Goal: Information Seeking & Learning: Learn about a topic

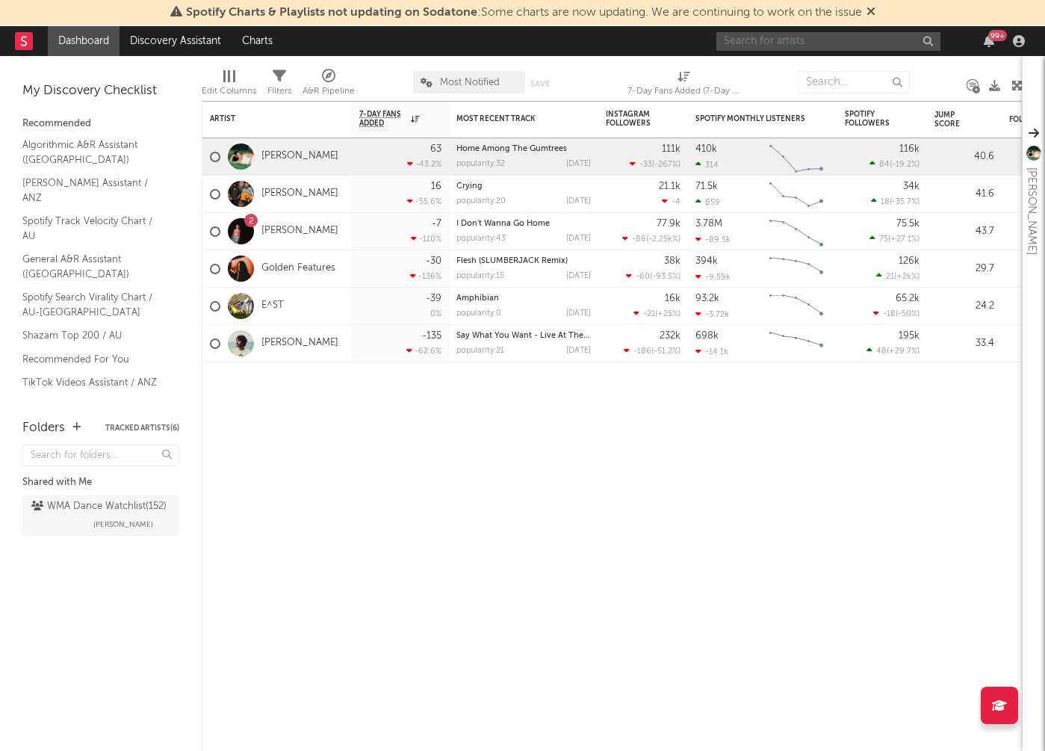
click at [779, 43] on input "text" at bounding box center [828, 41] width 224 height 19
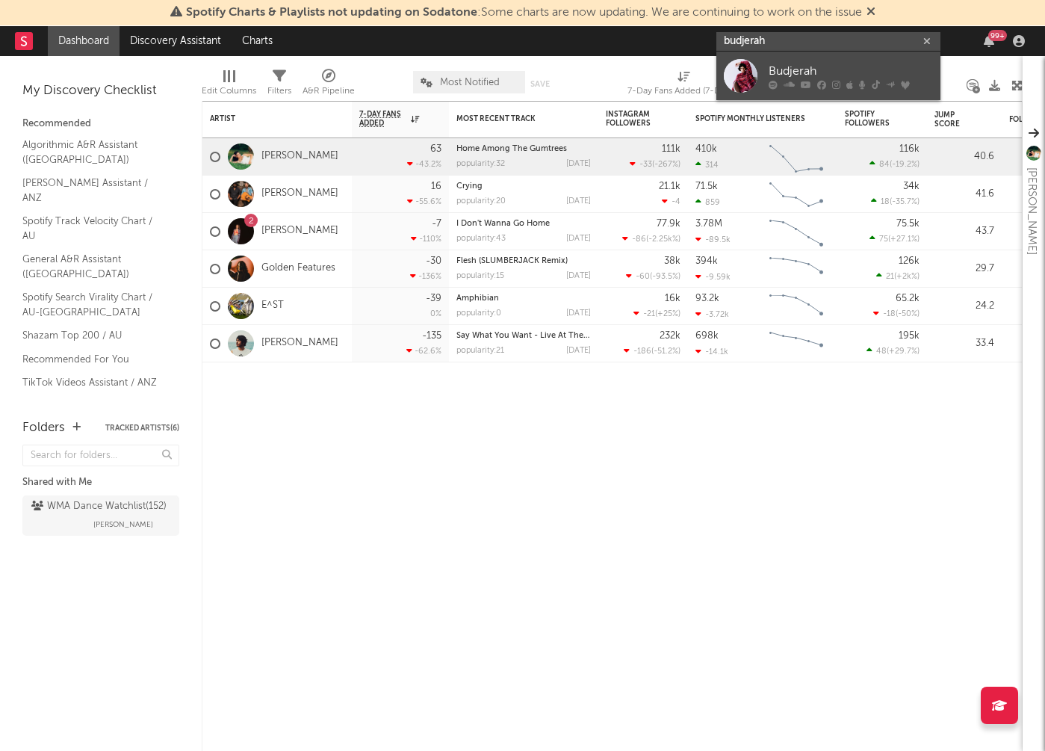
type input "budjerah"
click at [771, 69] on div "Budjerah" at bounding box center [851, 71] width 164 height 18
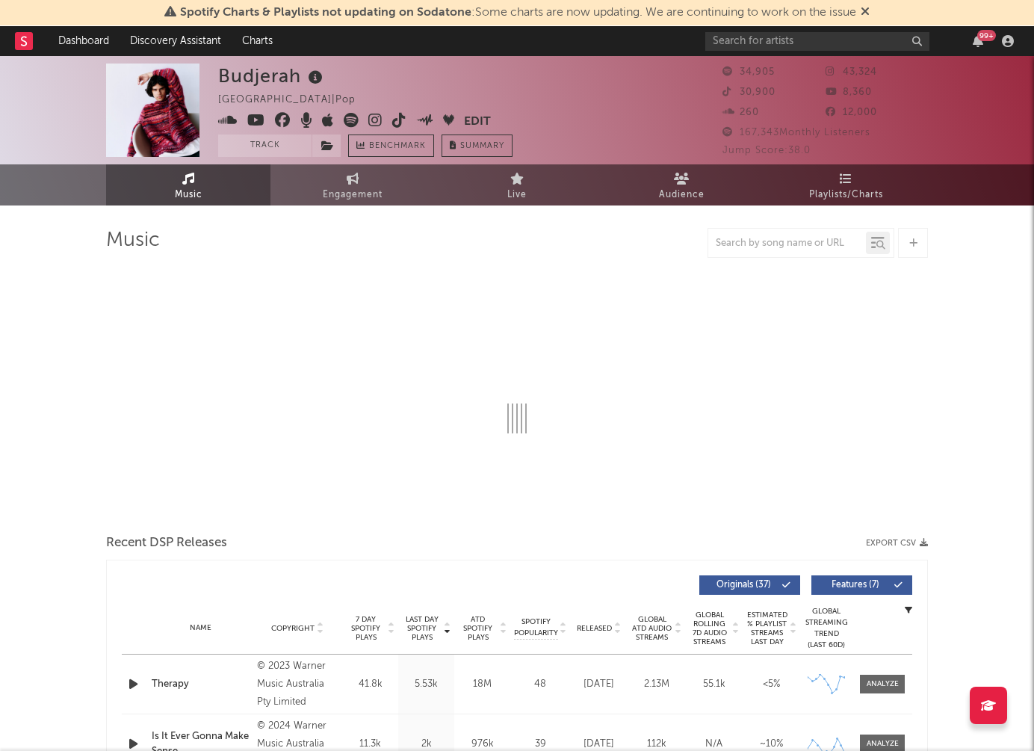
select select "6m"
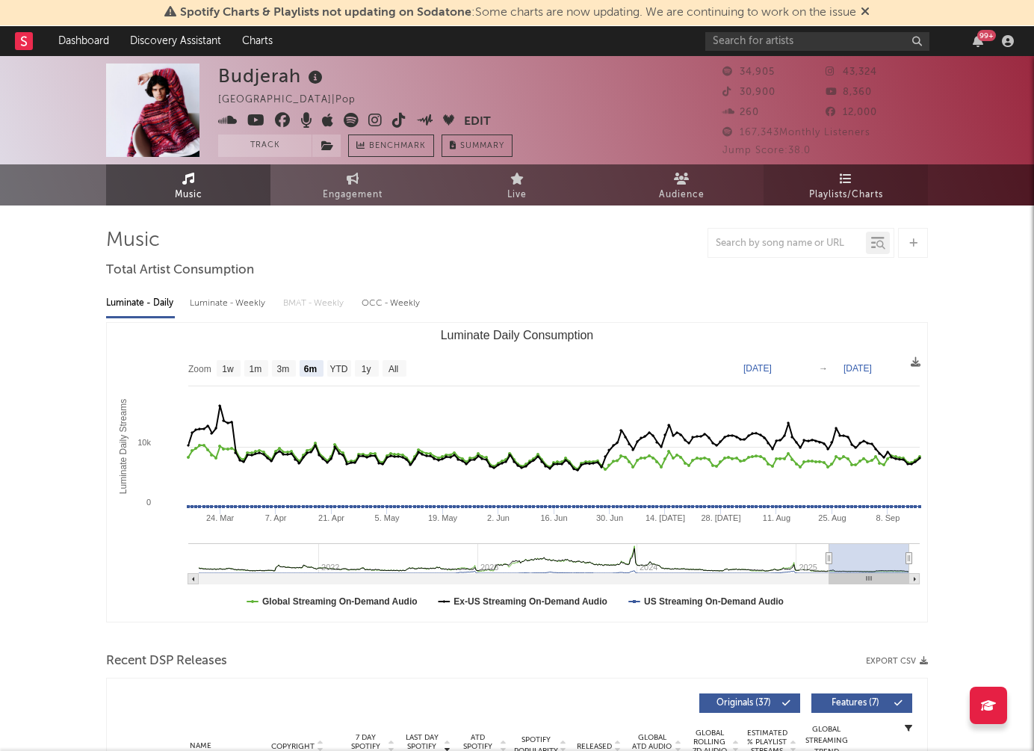
click at [887, 172] on link "Playlists/Charts" at bounding box center [845, 184] width 164 height 41
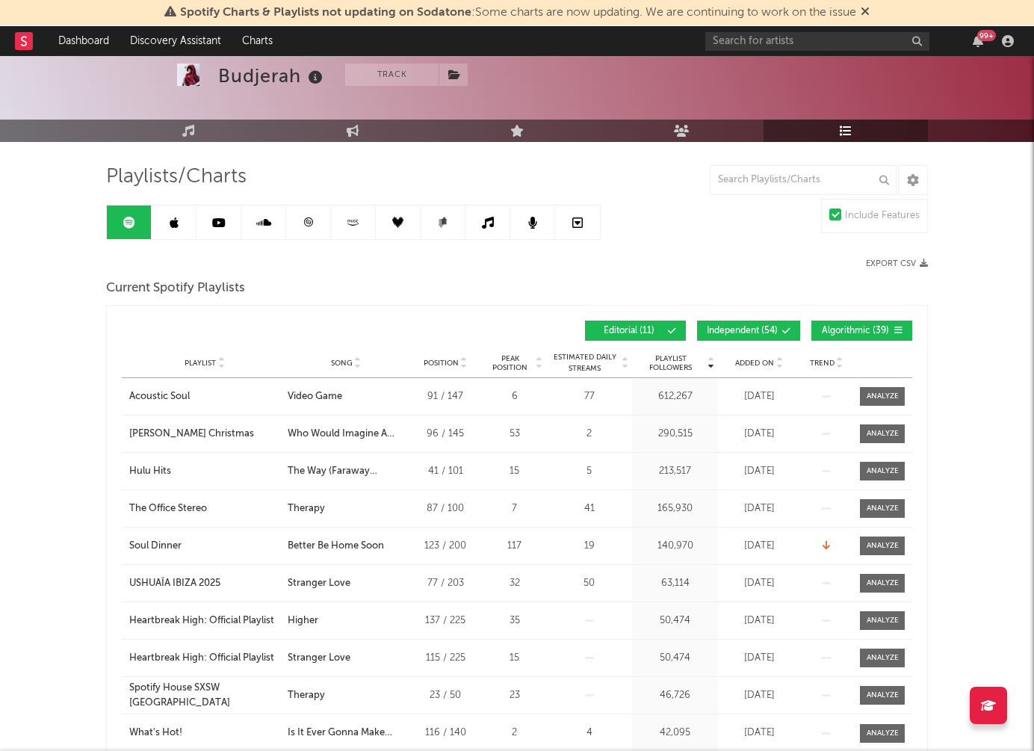
scroll to position [63, 0]
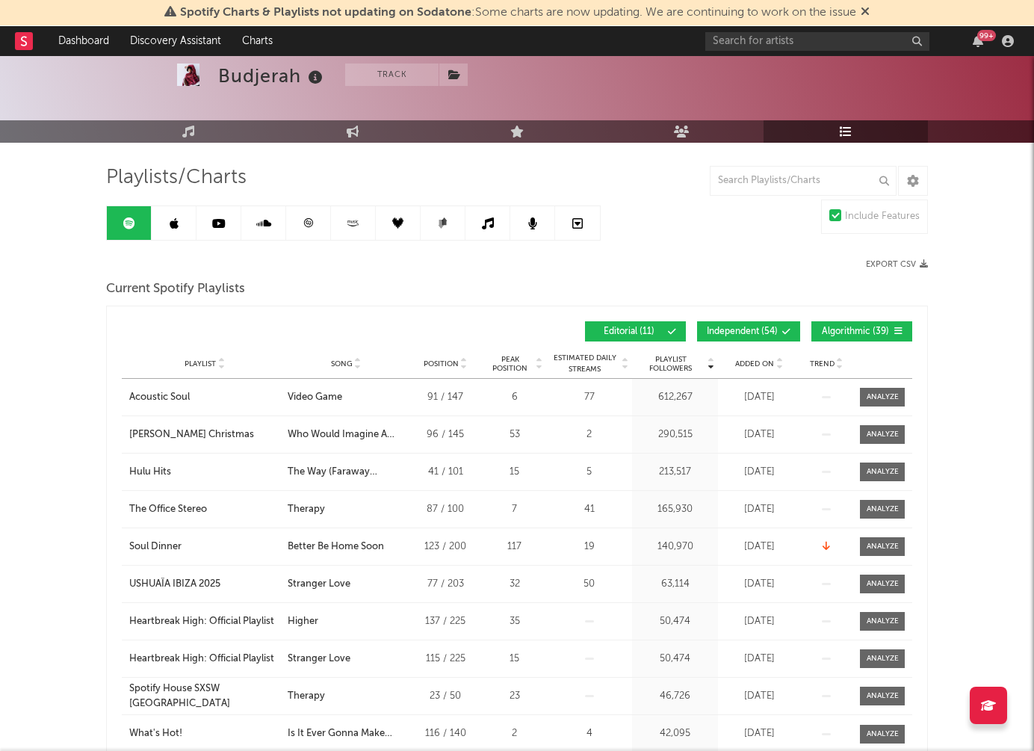
click at [741, 363] on span "Added On" at bounding box center [754, 363] width 39 height 9
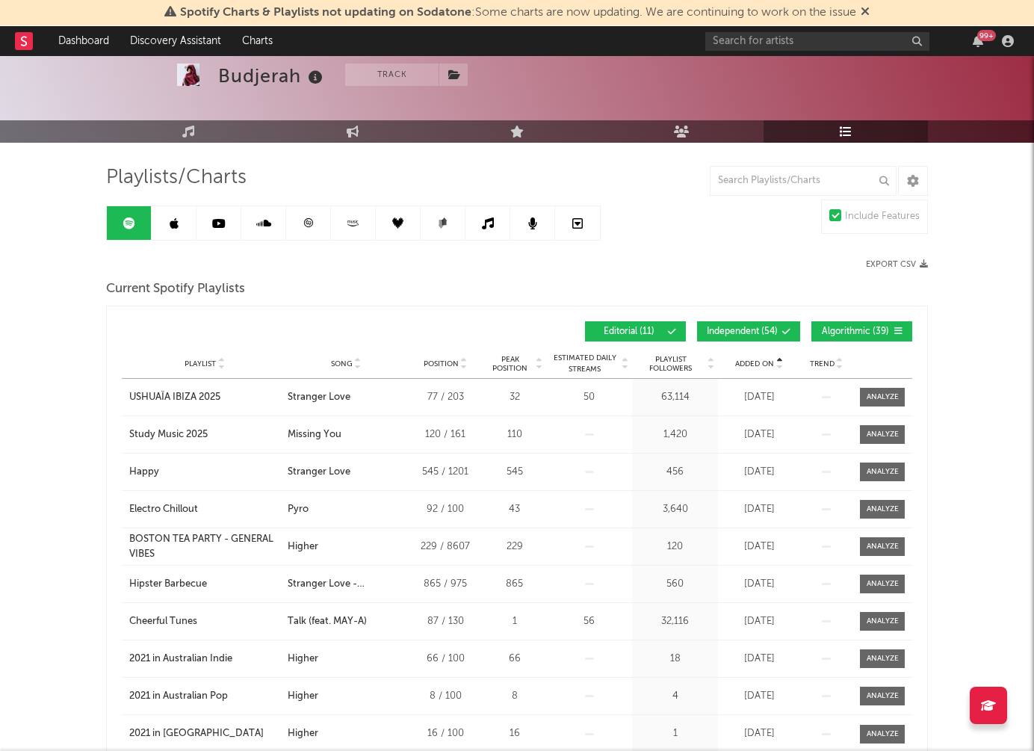
click at [741, 363] on span "Added On" at bounding box center [754, 363] width 39 height 9
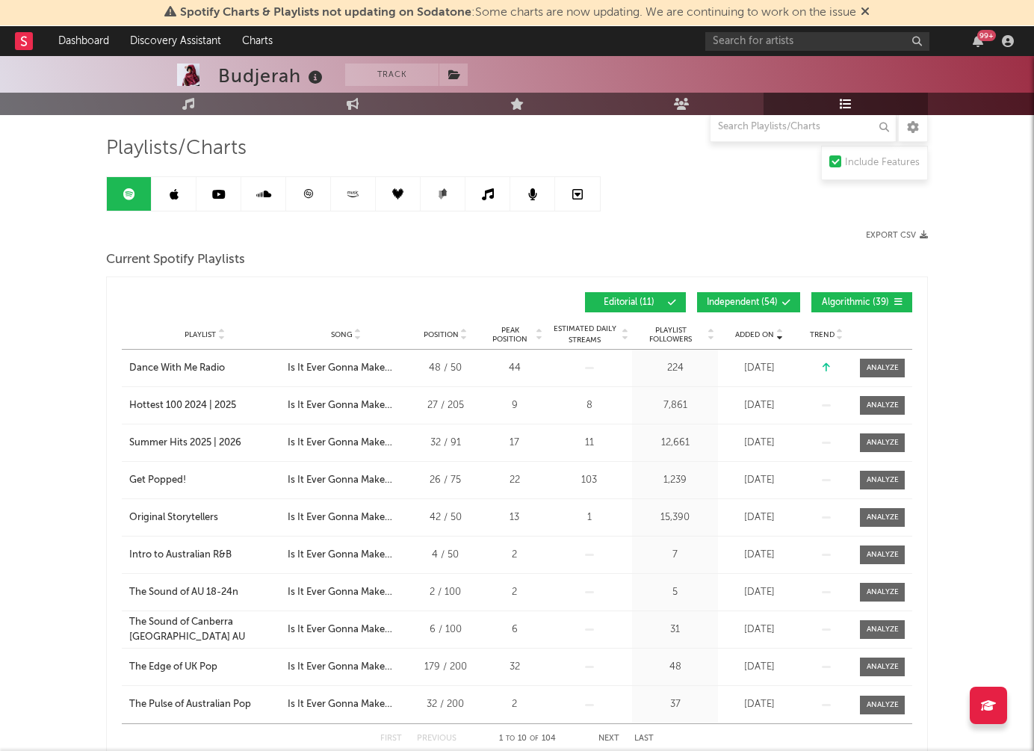
scroll to position [88, 0]
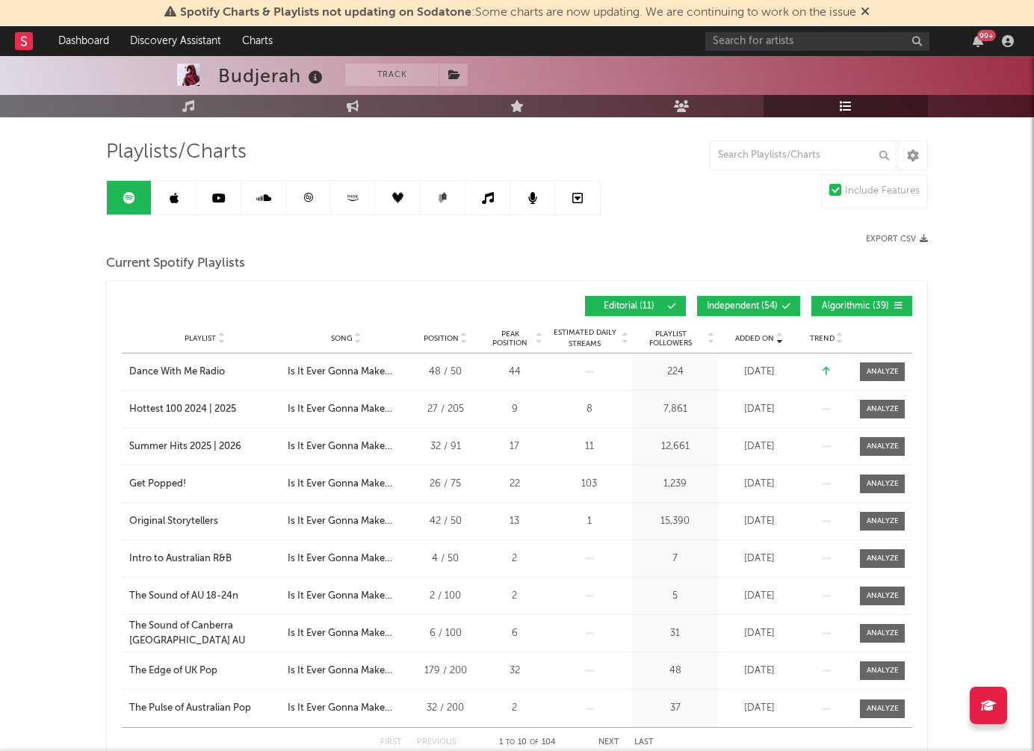
click at [180, 199] on link at bounding box center [174, 198] width 45 height 34
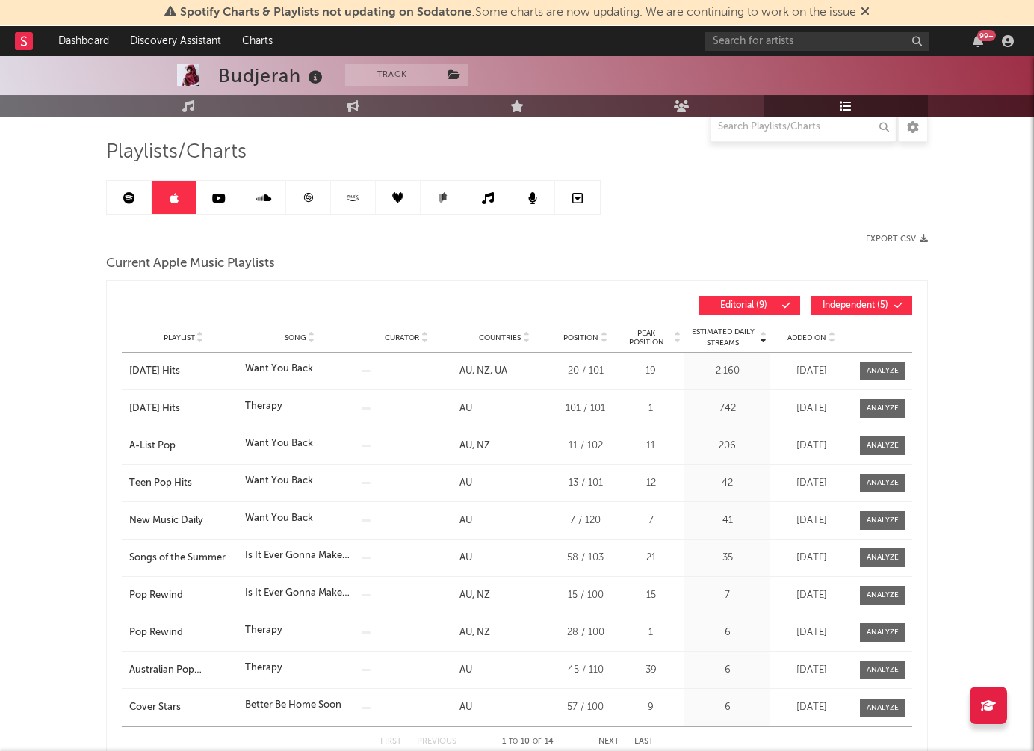
scroll to position [190, 0]
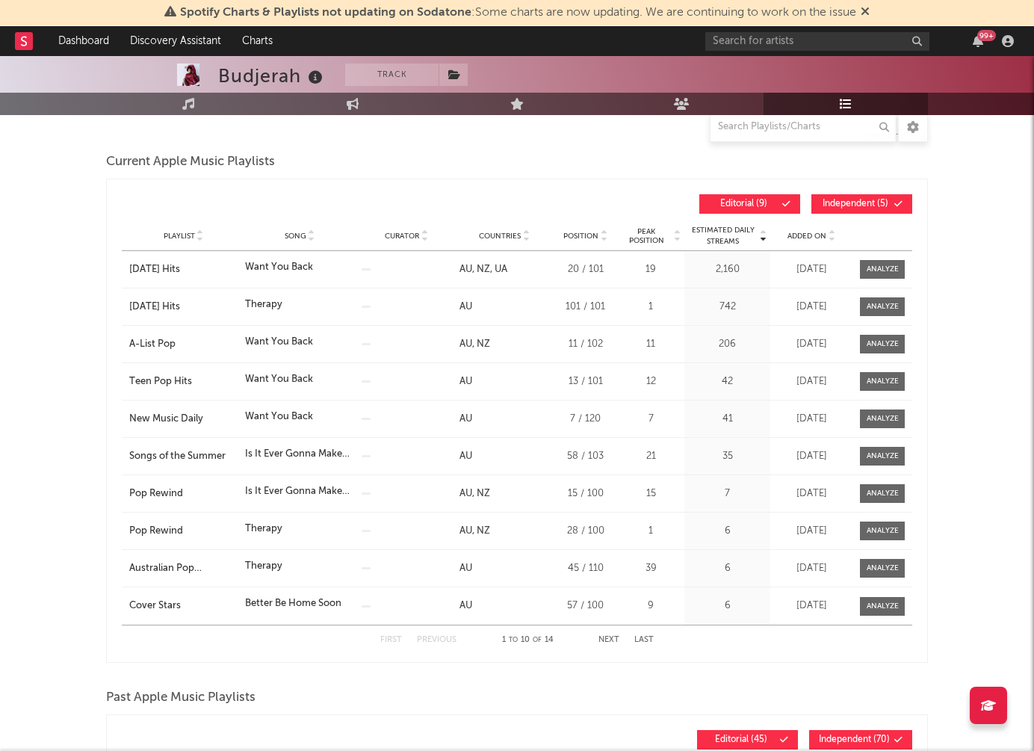
click at [788, 234] on span "Added On" at bounding box center [806, 236] width 39 height 9
drag, startPoint x: 788, startPoint y: 234, endPoint x: -157, endPoint y: 704, distance: 1055.5
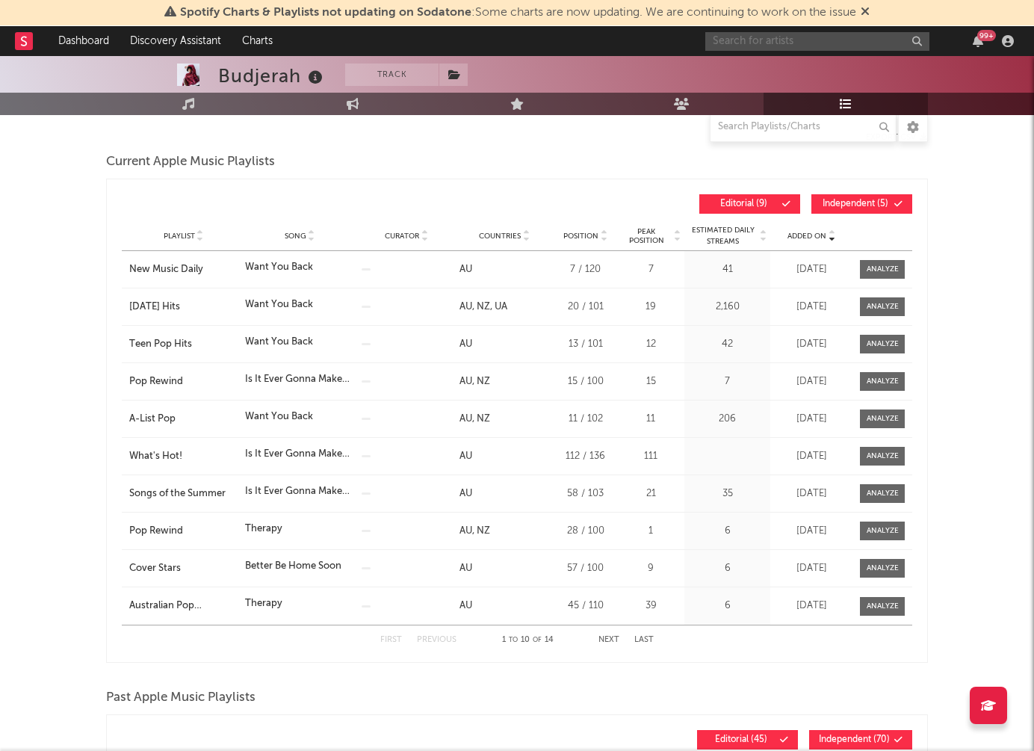
click at [749, 47] on input "text" at bounding box center [817, 41] width 224 height 19
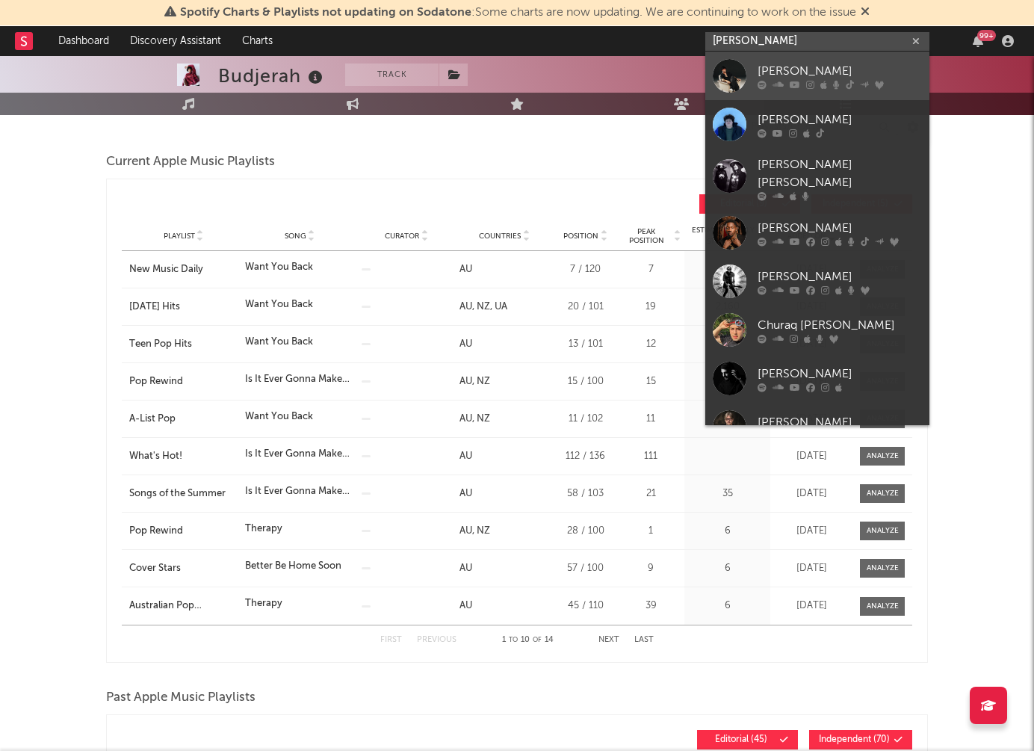
type input "[PERSON_NAME]"
click at [787, 69] on div "[PERSON_NAME]" at bounding box center [839, 71] width 164 height 18
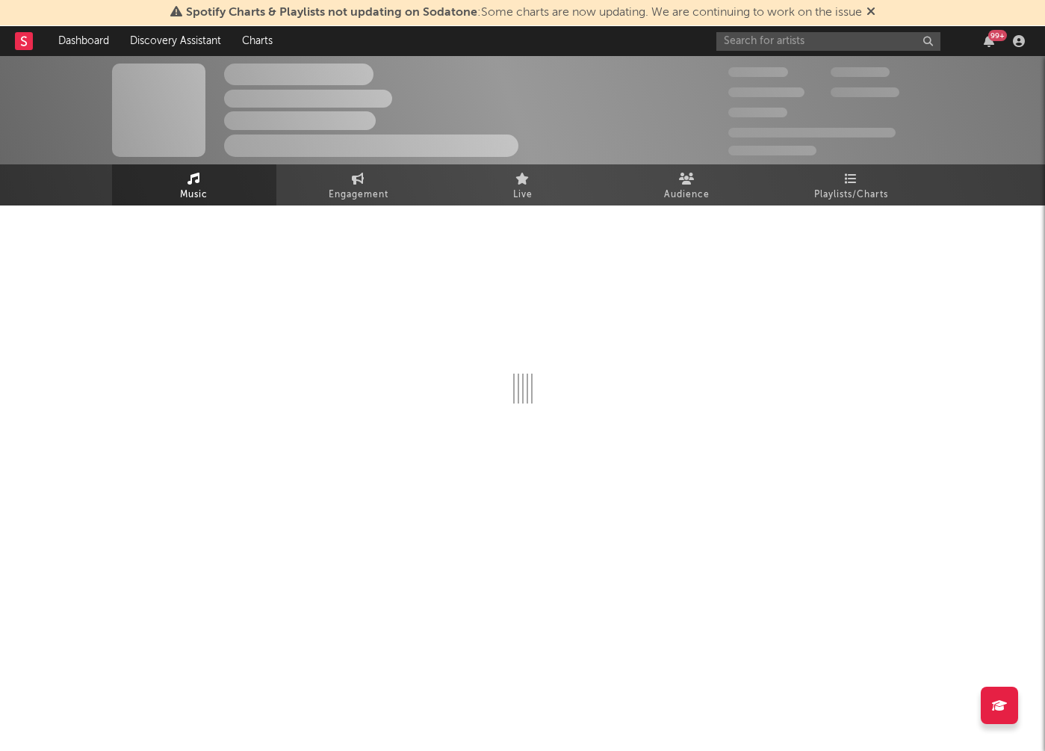
select select "6m"
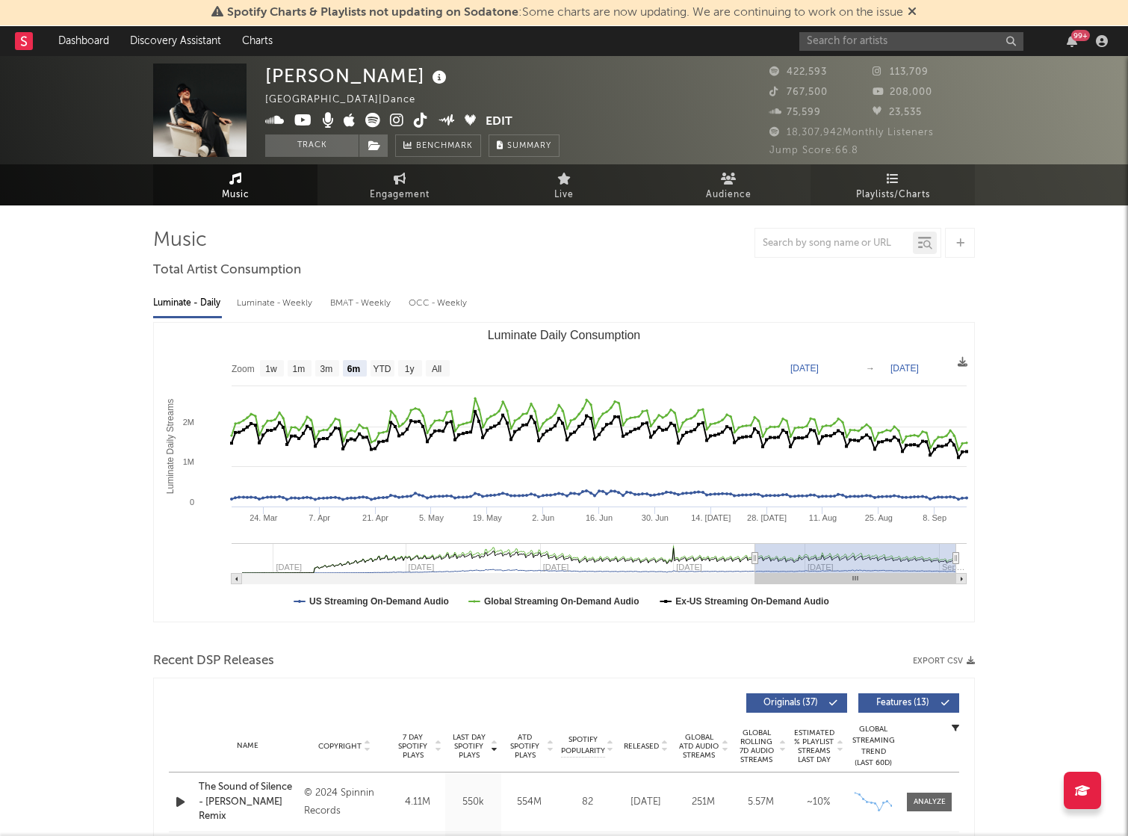
click at [850, 193] on link "Playlists/Charts" at bounding box center [892, 184] width 164 height 41
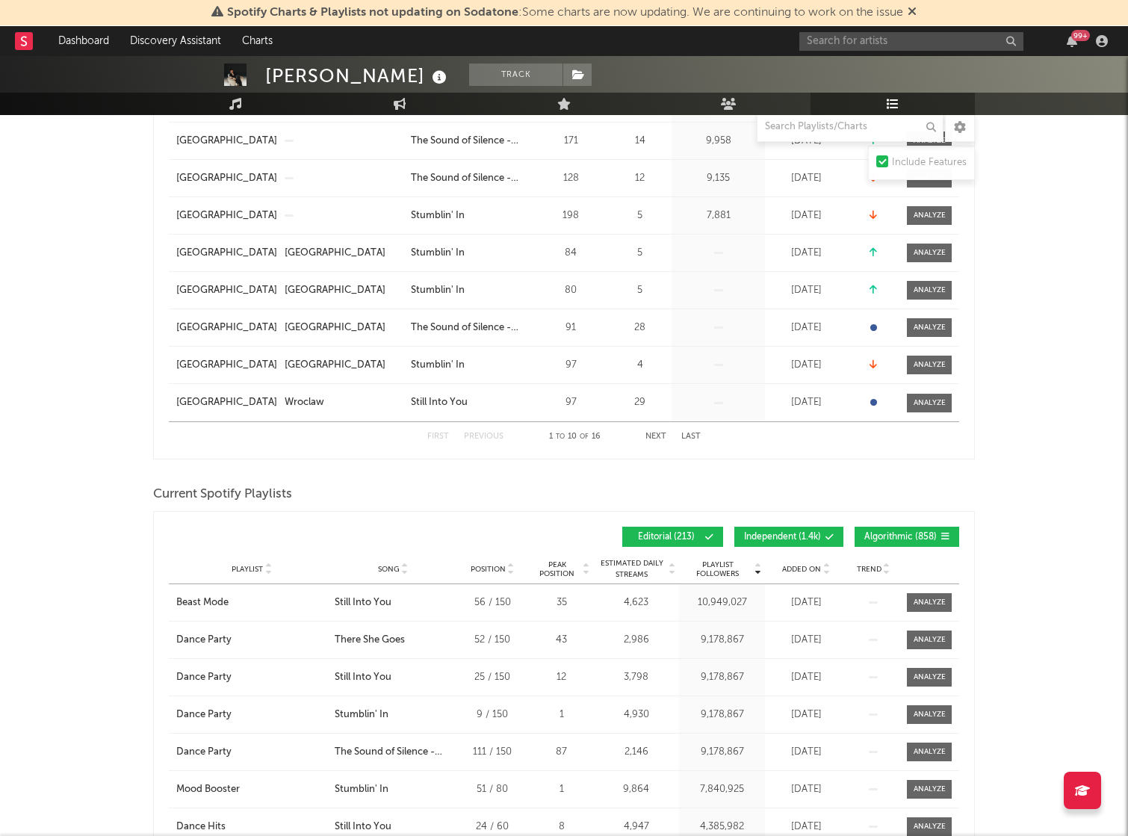
scroll to position [417, 0]
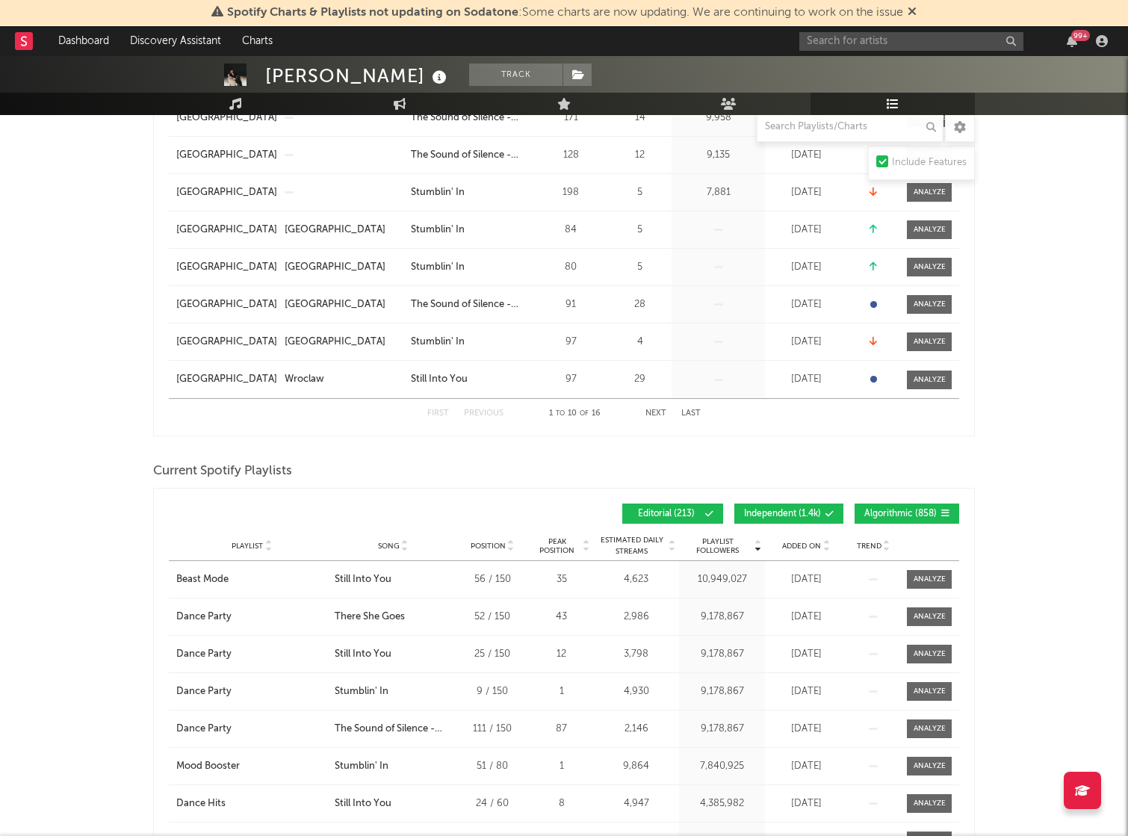
click at [822, 543] on div at bounding box center [825, 545] width 9 height 11
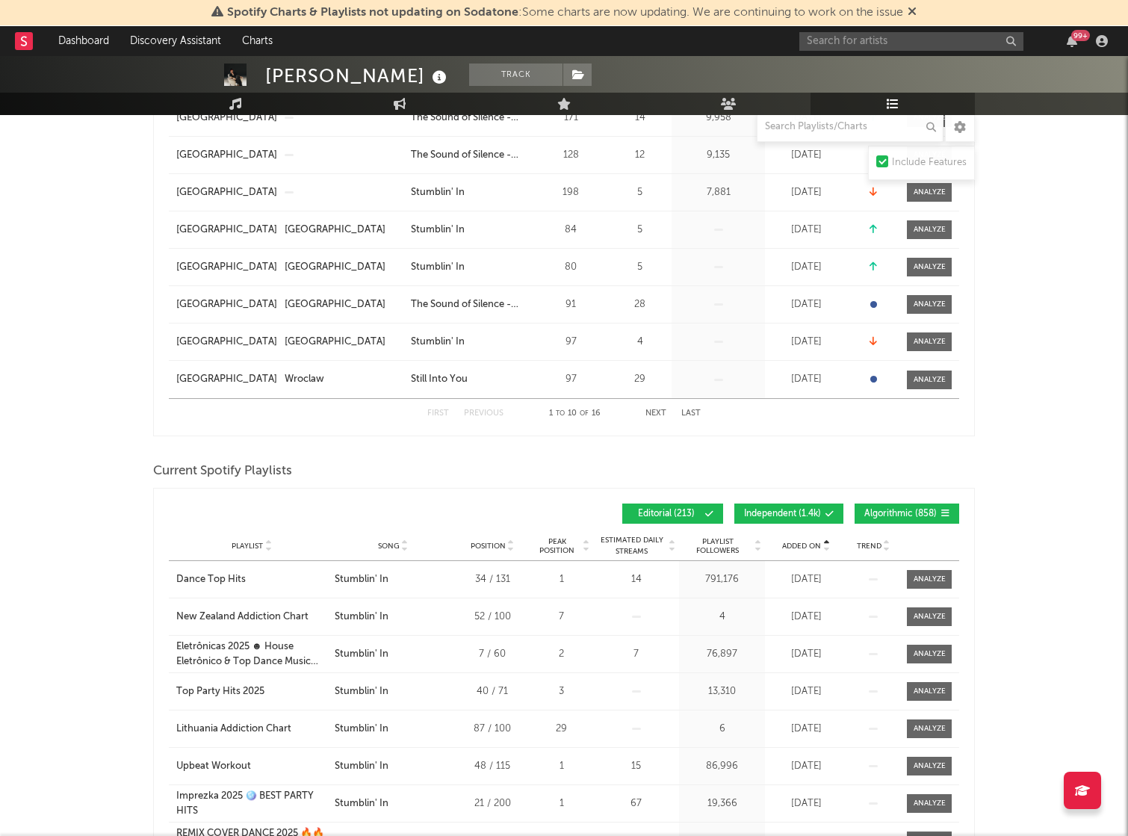
click at [822, 543] on div at bounding box center [825, 545] width 9 height 11
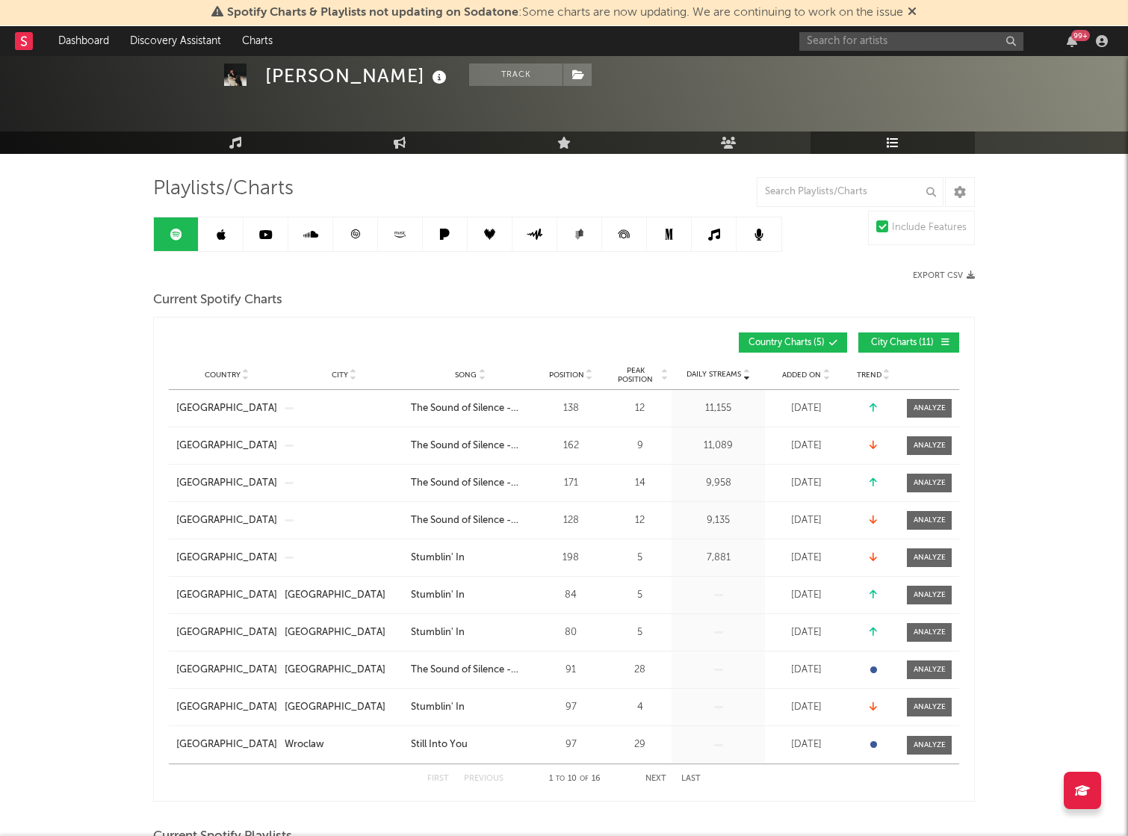
scroll to position [40, 0]
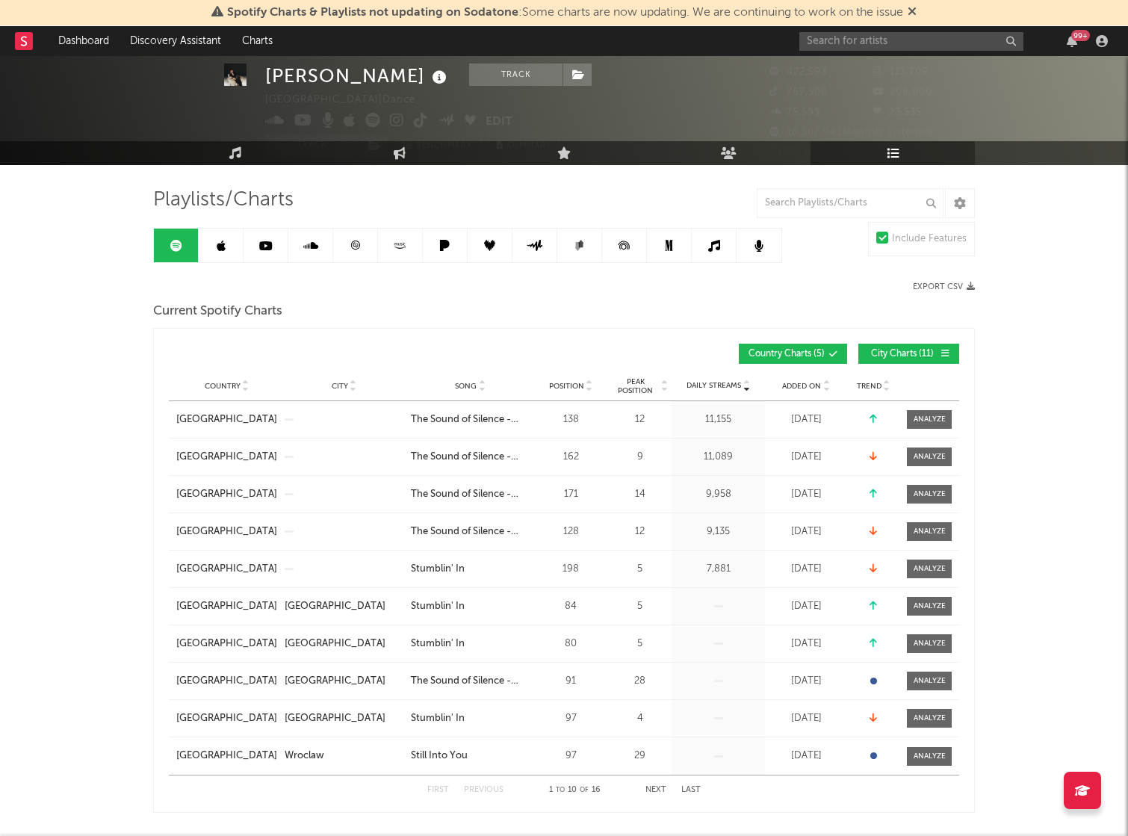
click at [238, 249] on link at bounding box center [221, 246] width 45 height 34
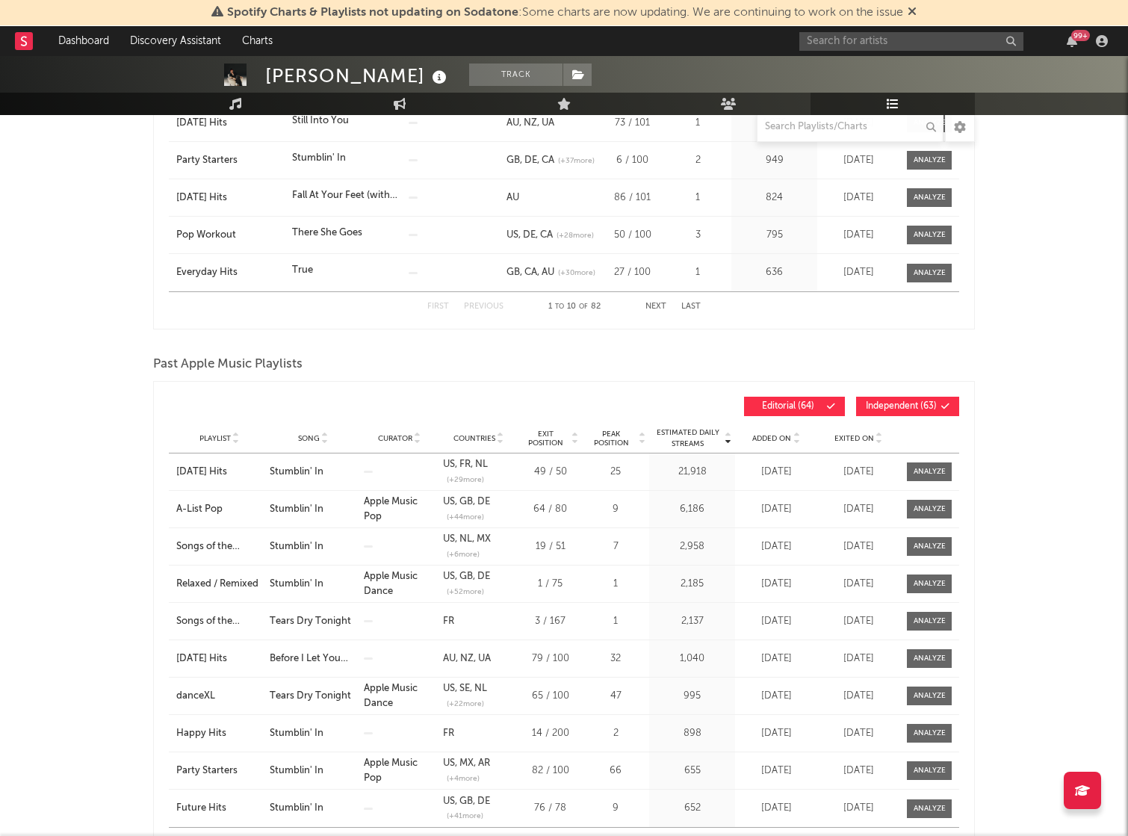
scroll to position [585, 0]
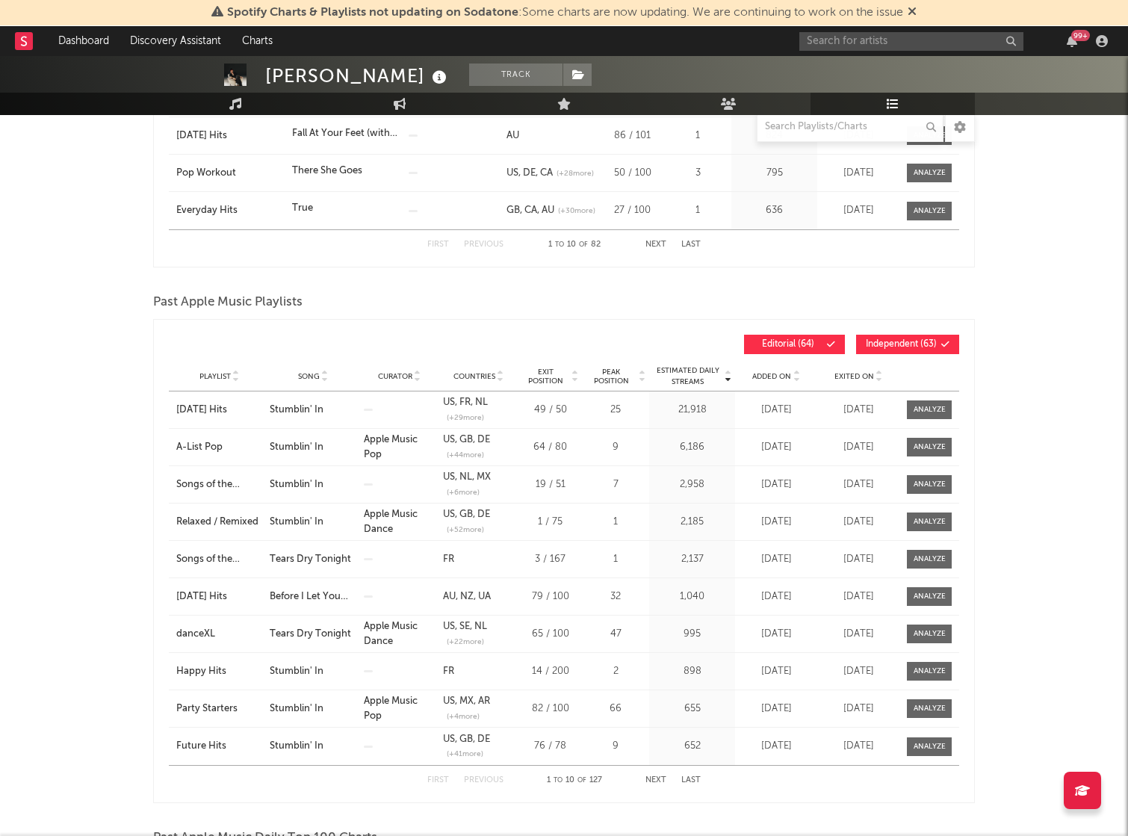
click at [780, 384] on div "Playlist Song Curator Genre Countries Country Chart Type Exit Position Peak Pos…" at bounding box center [564, 376] width 790 height 30
click at [769, 379] on span "Added On" at bounding box center [771, 376] width 39 height 9
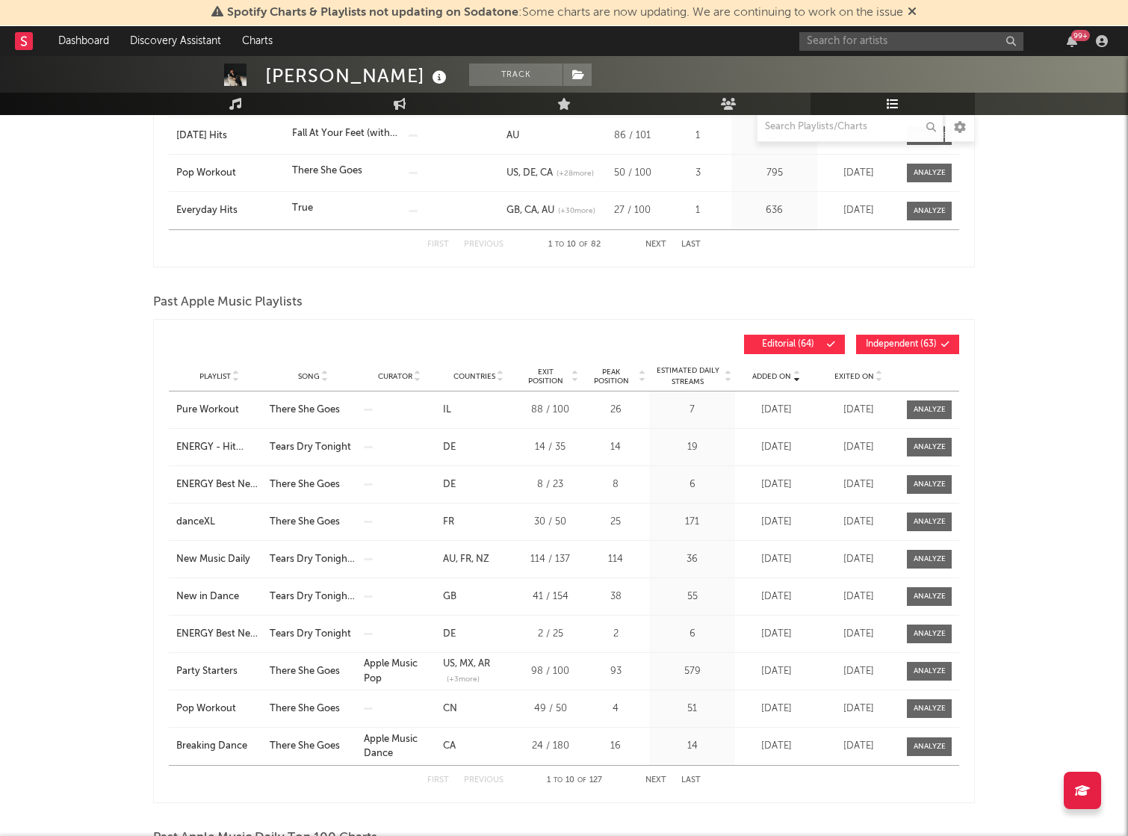
click at [769, 379] on span "Added On" at bounding box center [771, 376] width 39 height 9
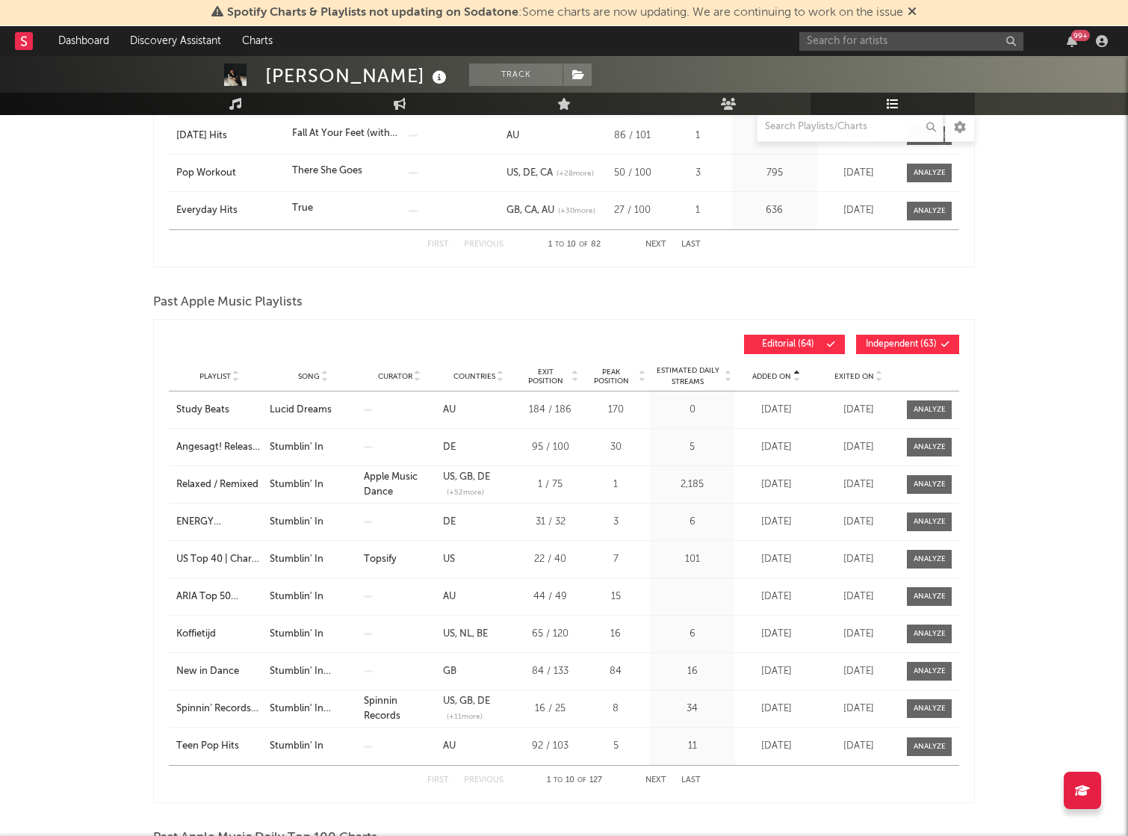
click at [769, 379] on span "Added On" at bounding box center [771, 376] width 39 height 9
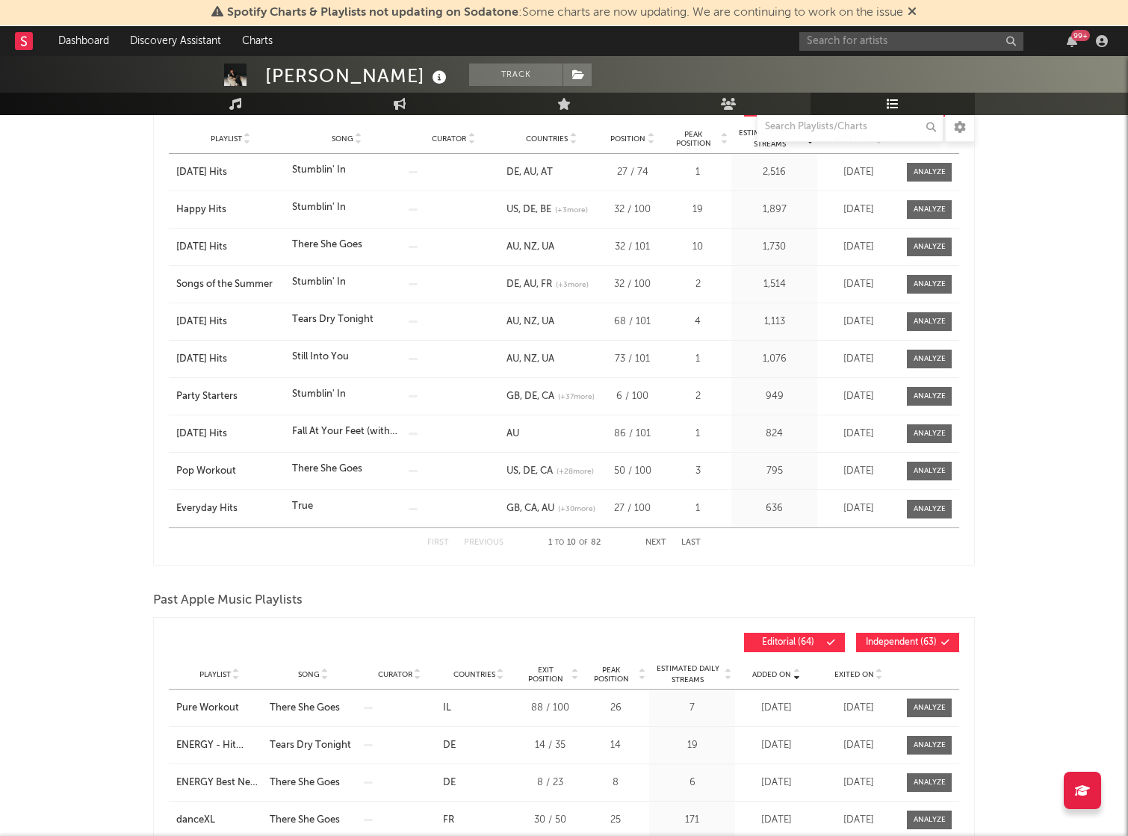
scroll to position [271, 0]
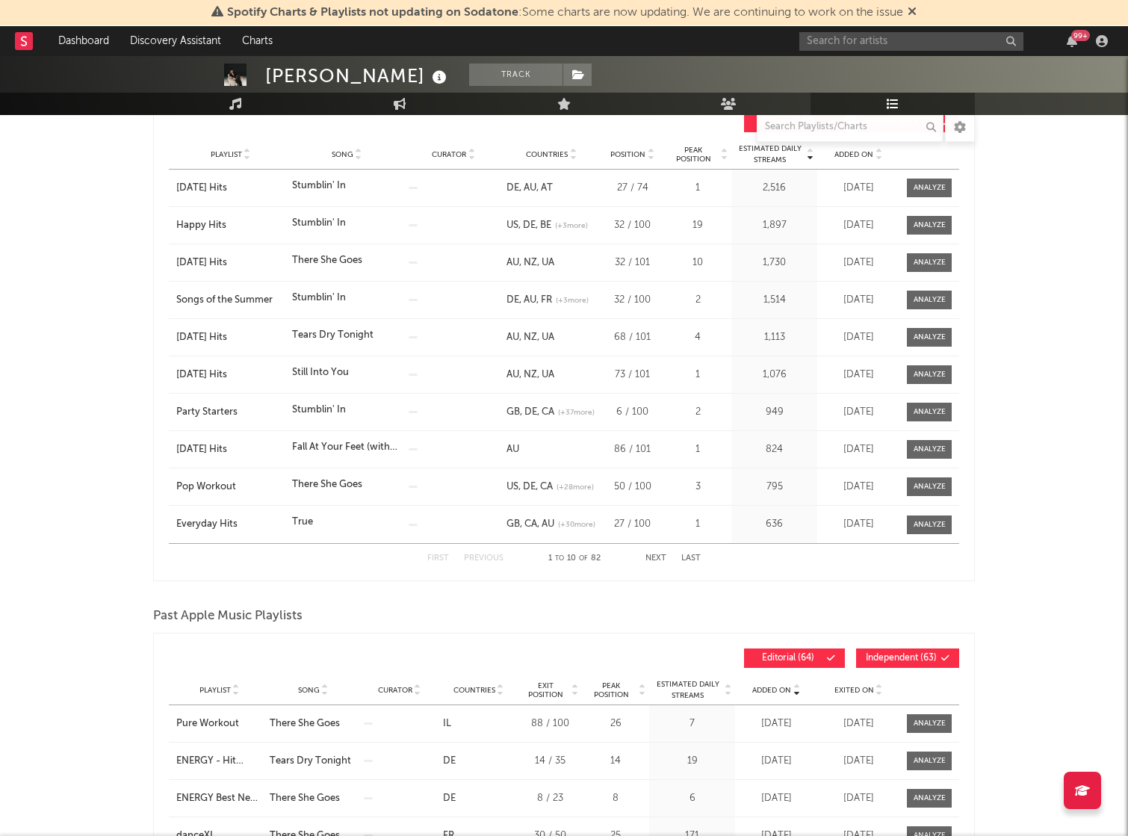
click at [848, 158] on span "Added On" at bounding box center [853, 154] width 39 height 9
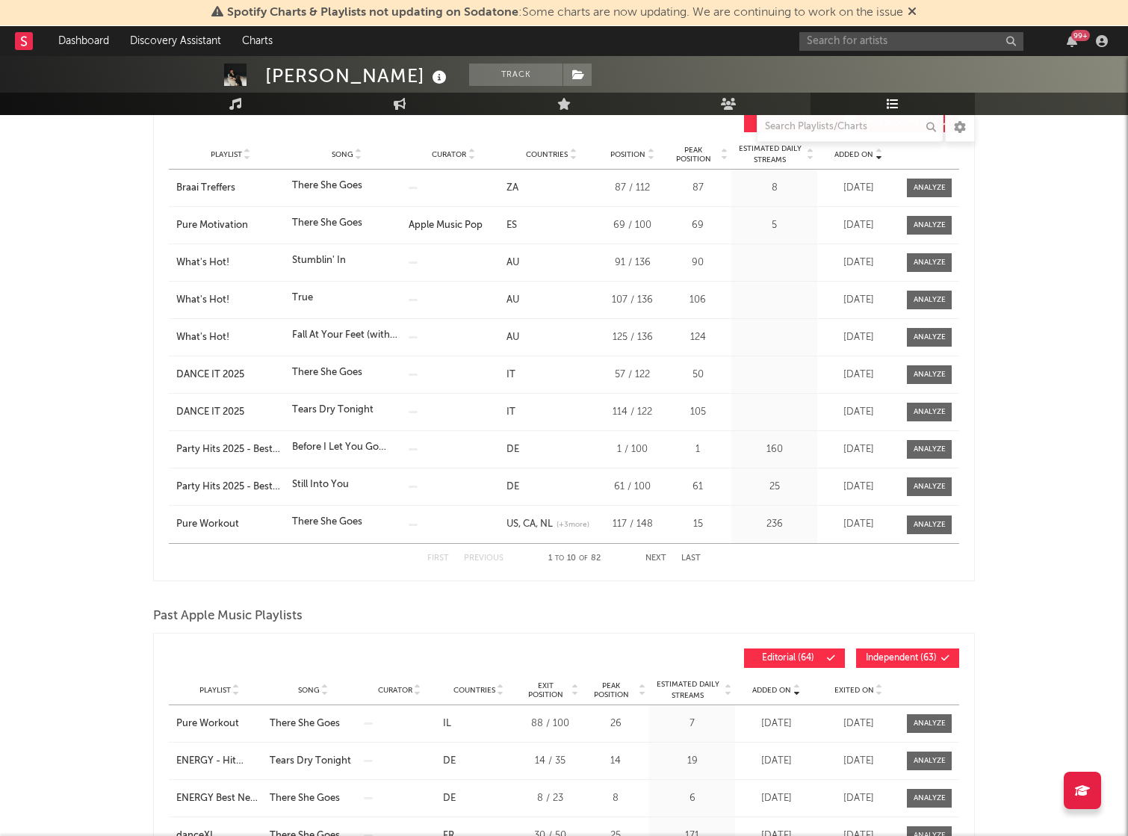
click at [848, 158] on span "Added On" at bounding box center [853, 154] width 39 height 9
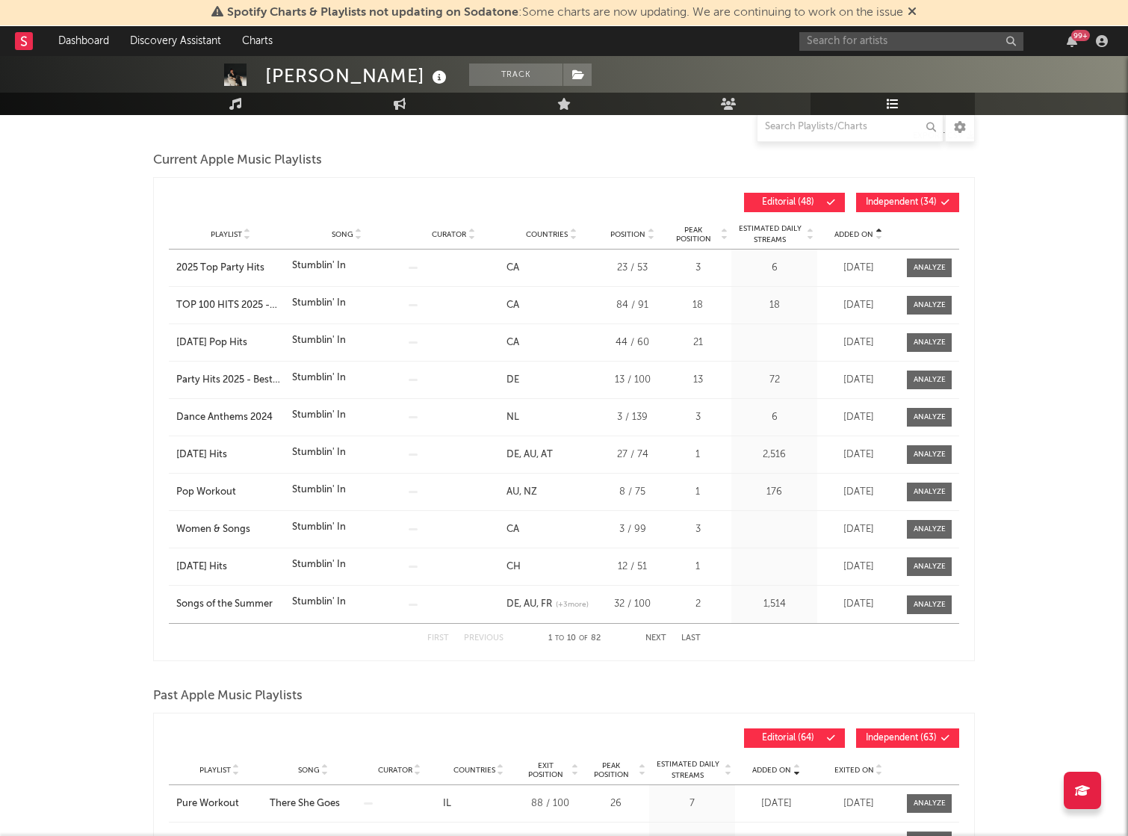
scroll to position [190, 0]
click at [859, 224] on div "Playlist Song Curator Genre Countries Country Chart Type Position Peak Position…" at bounding box center [564, 235] width 790 height 30
click at [860, 231] on span "Added On" at bounding box center [853, 235] width 39 height 9
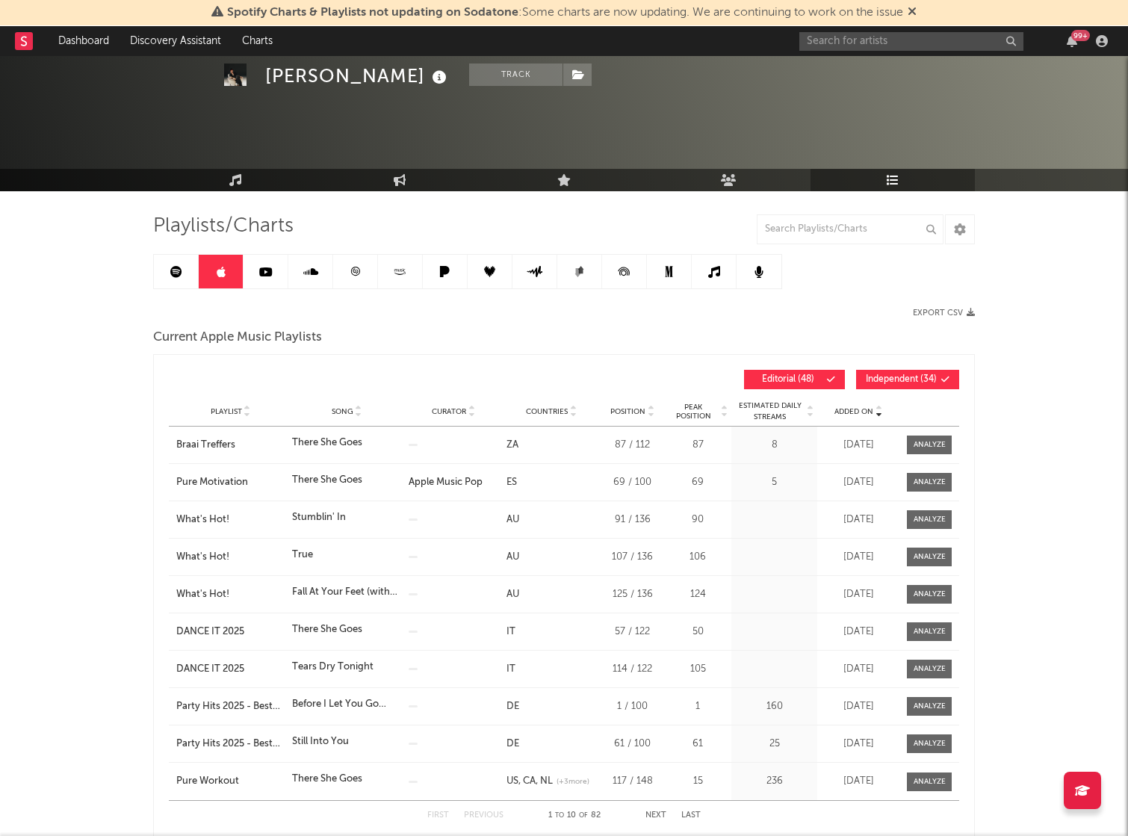
scroll to position [0, 0]
